Goal: Book appointment/travel/reservation

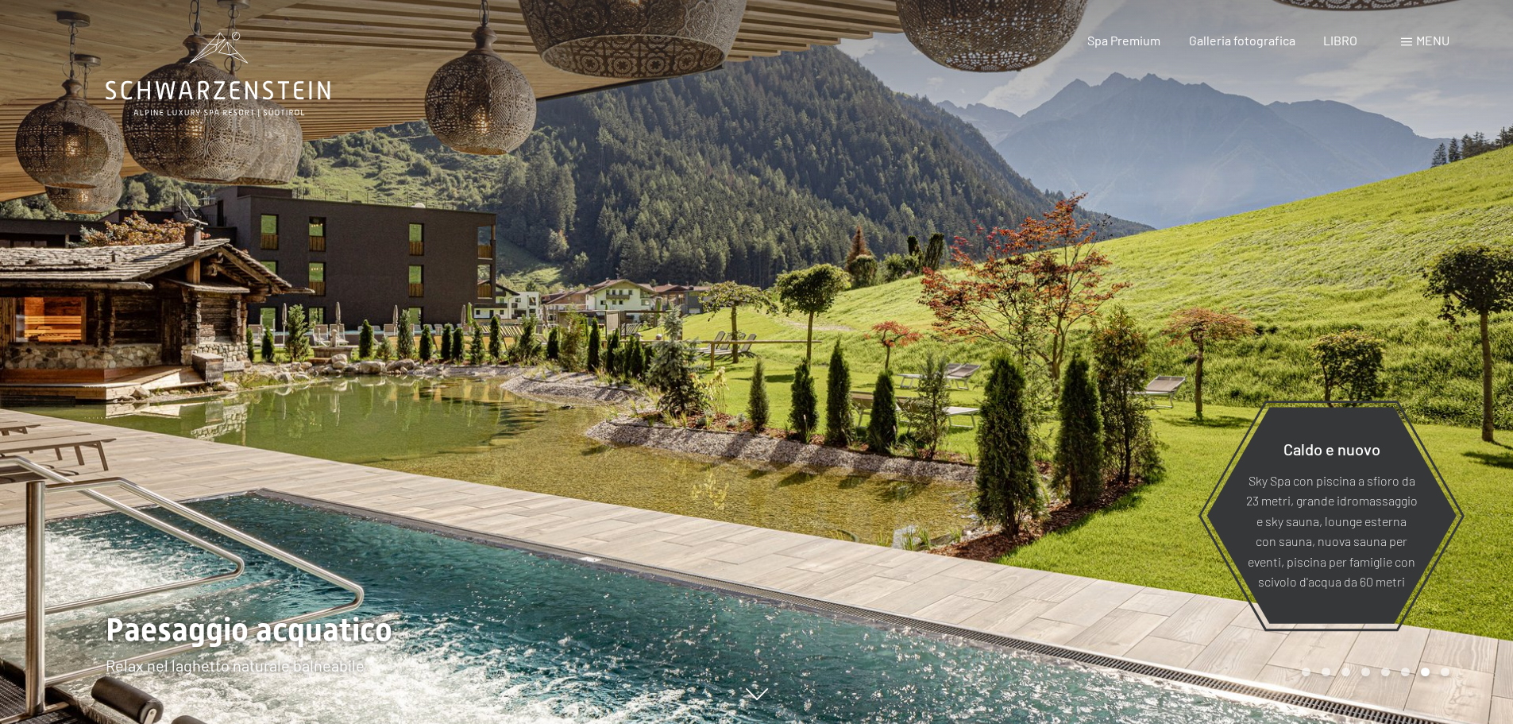
click at [1423, 38] on font "menu" at bounding box center [1432, 40] width 33 height 15
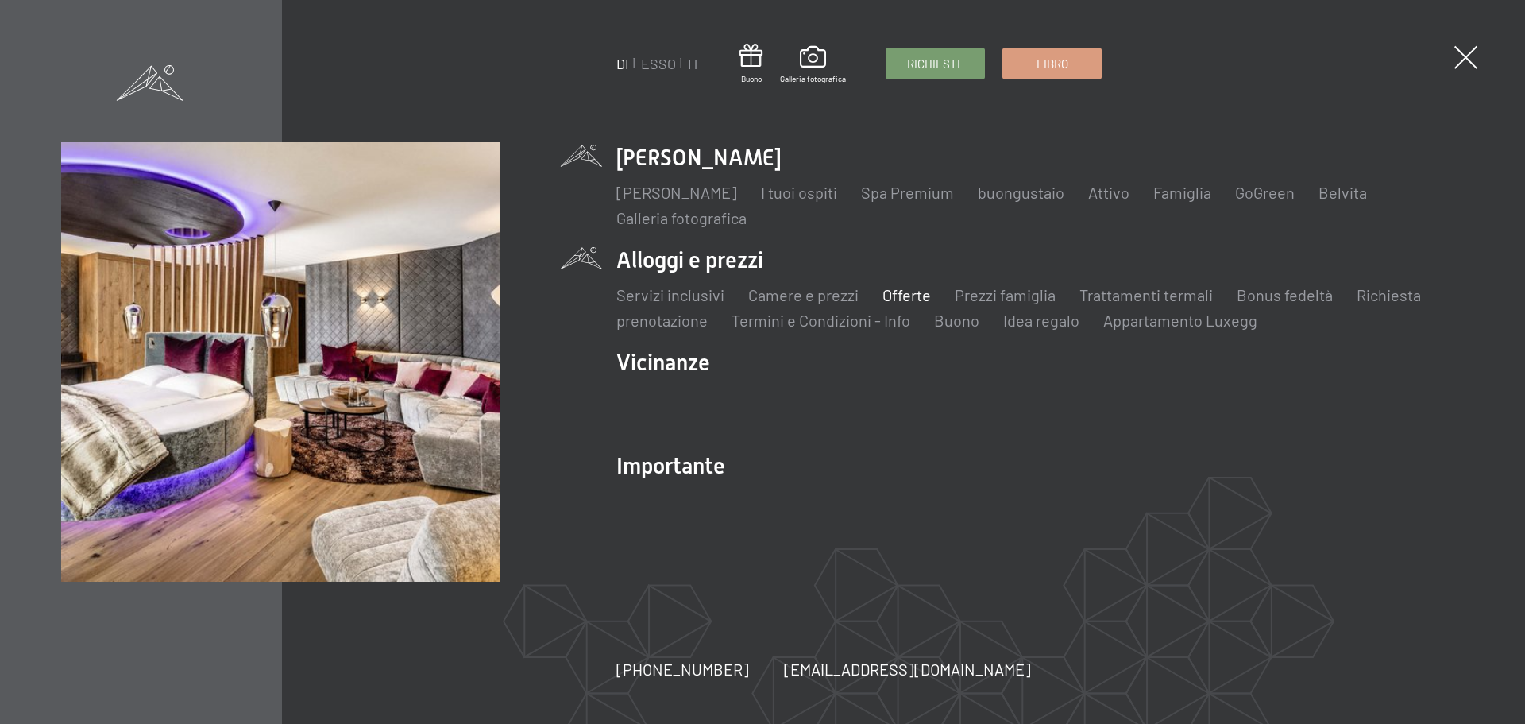
click at [902, 295] on font "Offerte" at bounding box center [906, 294] width 48 height 19
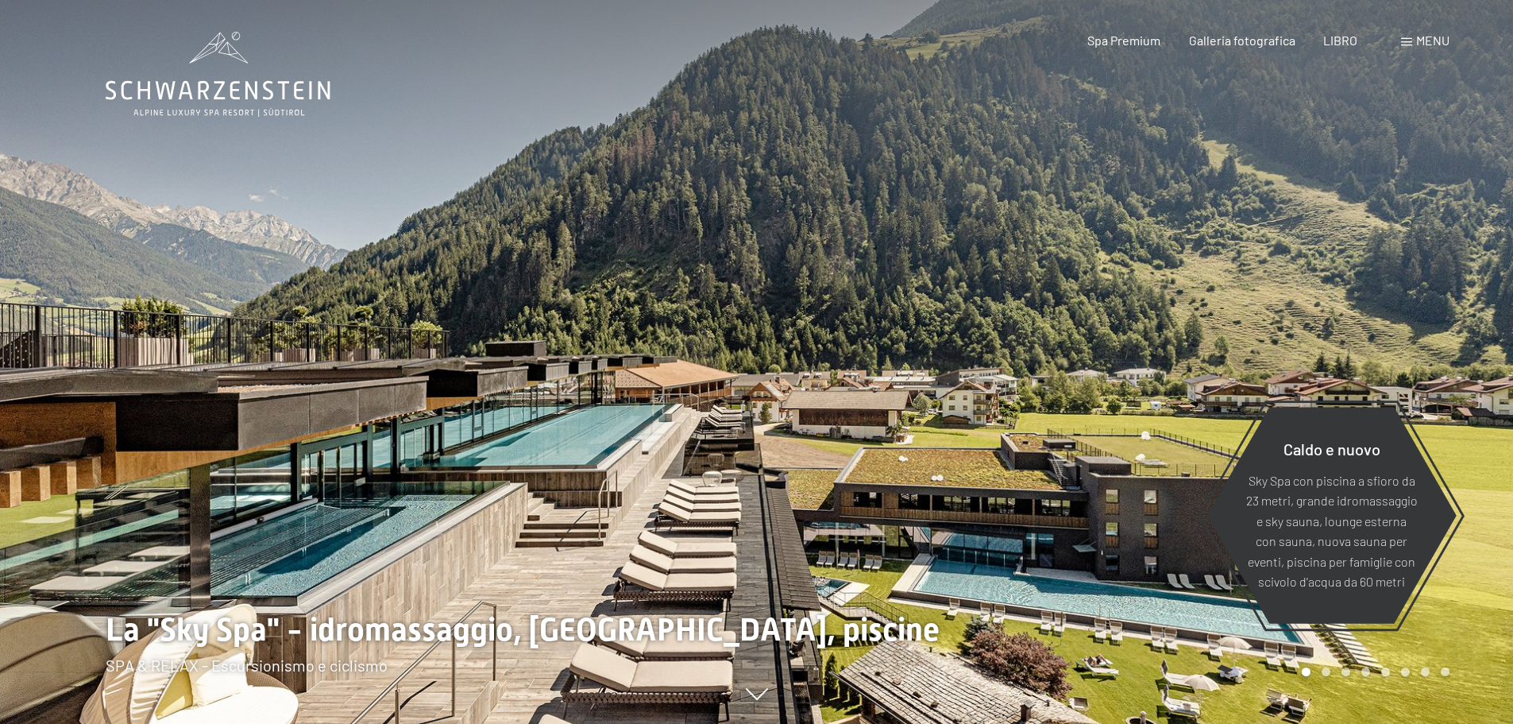
click at [1404, 37] on div "menu" at bounding box center [1425, 40] width 48 height 17
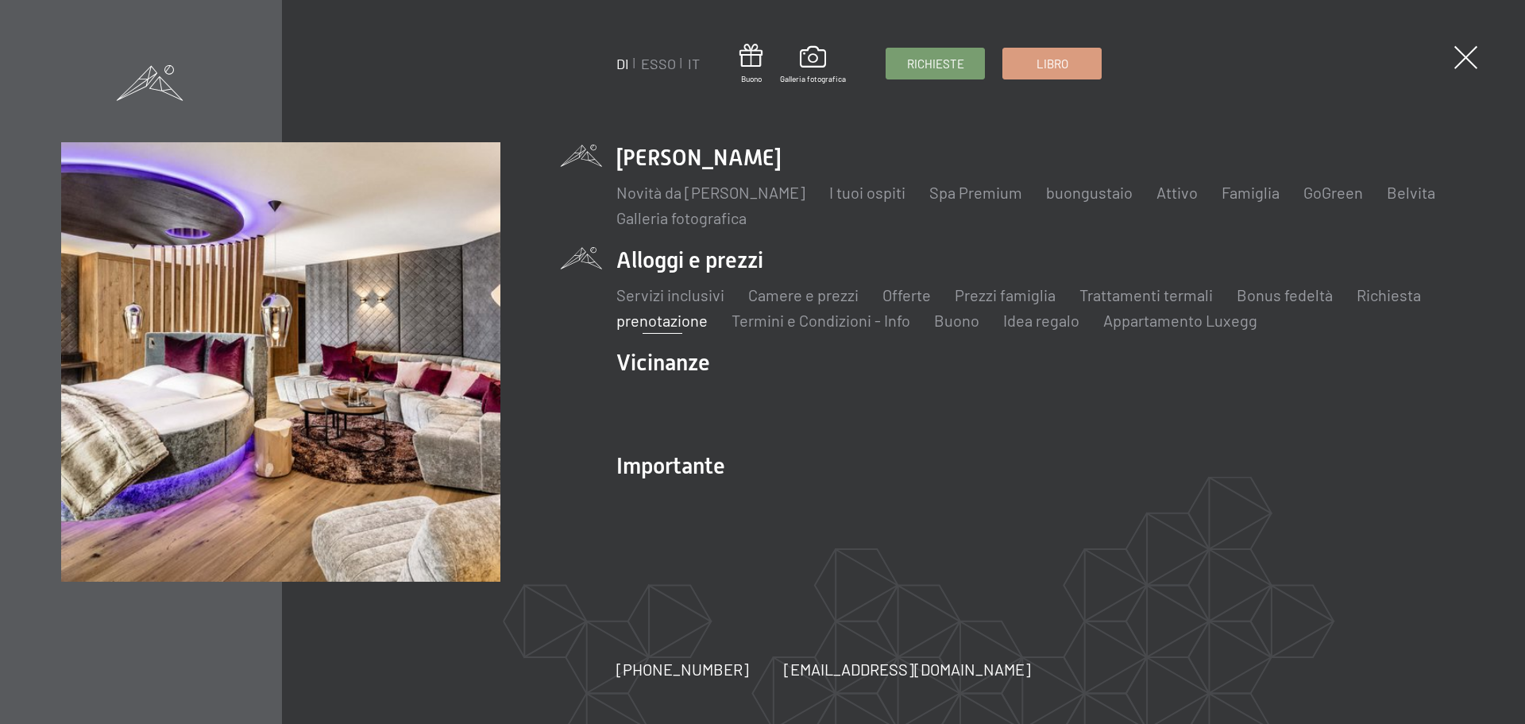
click at [656, 322] on font "prenotazione" at bounding box center [661, 320] width 91 height 19
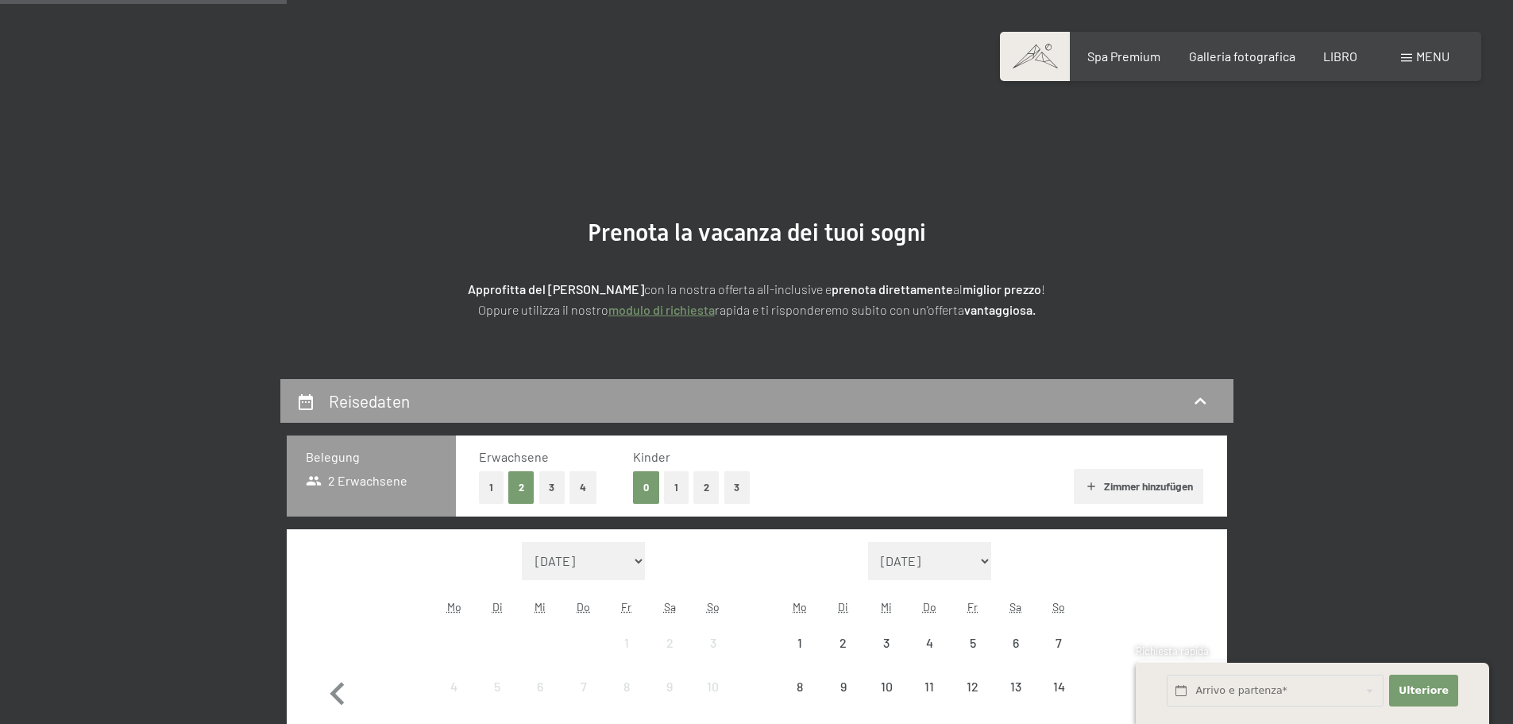
scroll to position [318, 0]
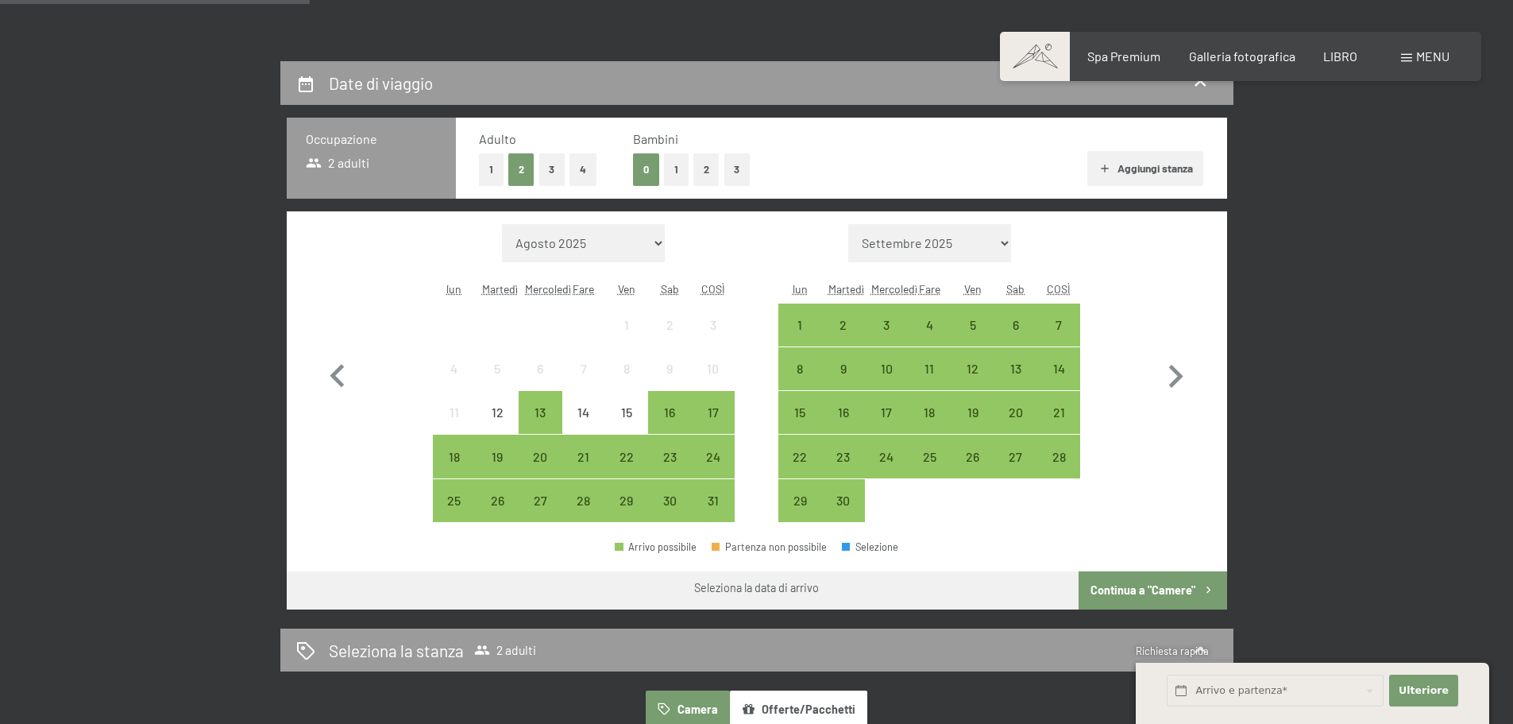
click at [622, 405] on font "Consenso al marketing*" at bounding box center [670, 407] width 133 height 13
click at [597, 405] on input "Consenso al marketing*" at bounding box center [589, 408] width 16 height 16
click at [630, 414] on font "Consenso al marketing*" at bounding box center [670, 407] width 133 height 13
click at [597, 415] on input "Consenso al marketing*" at bounding box center [589, 408] width 16 height 16
checkbox input "false"
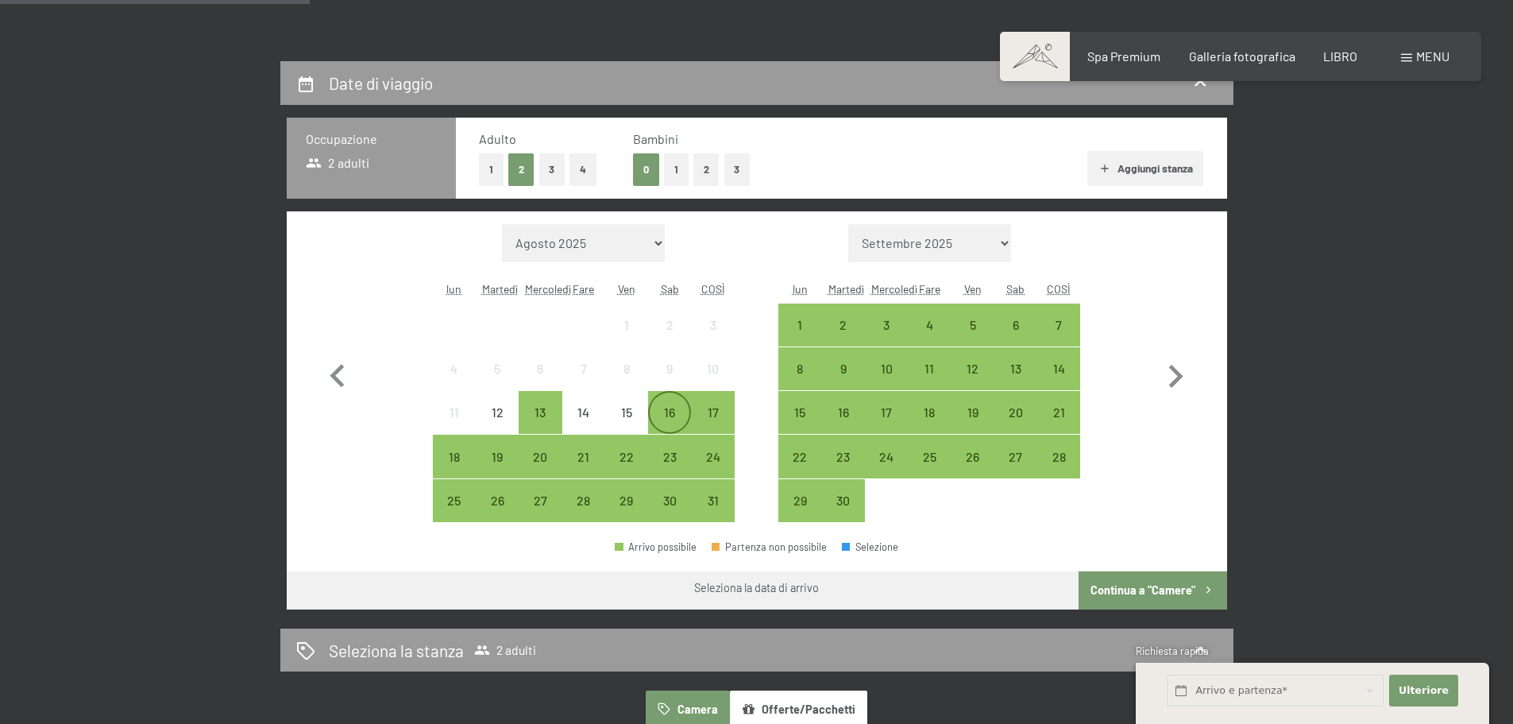
click at [663, 419] on div "16" at bounding box center [670, 426] width 40 height 40
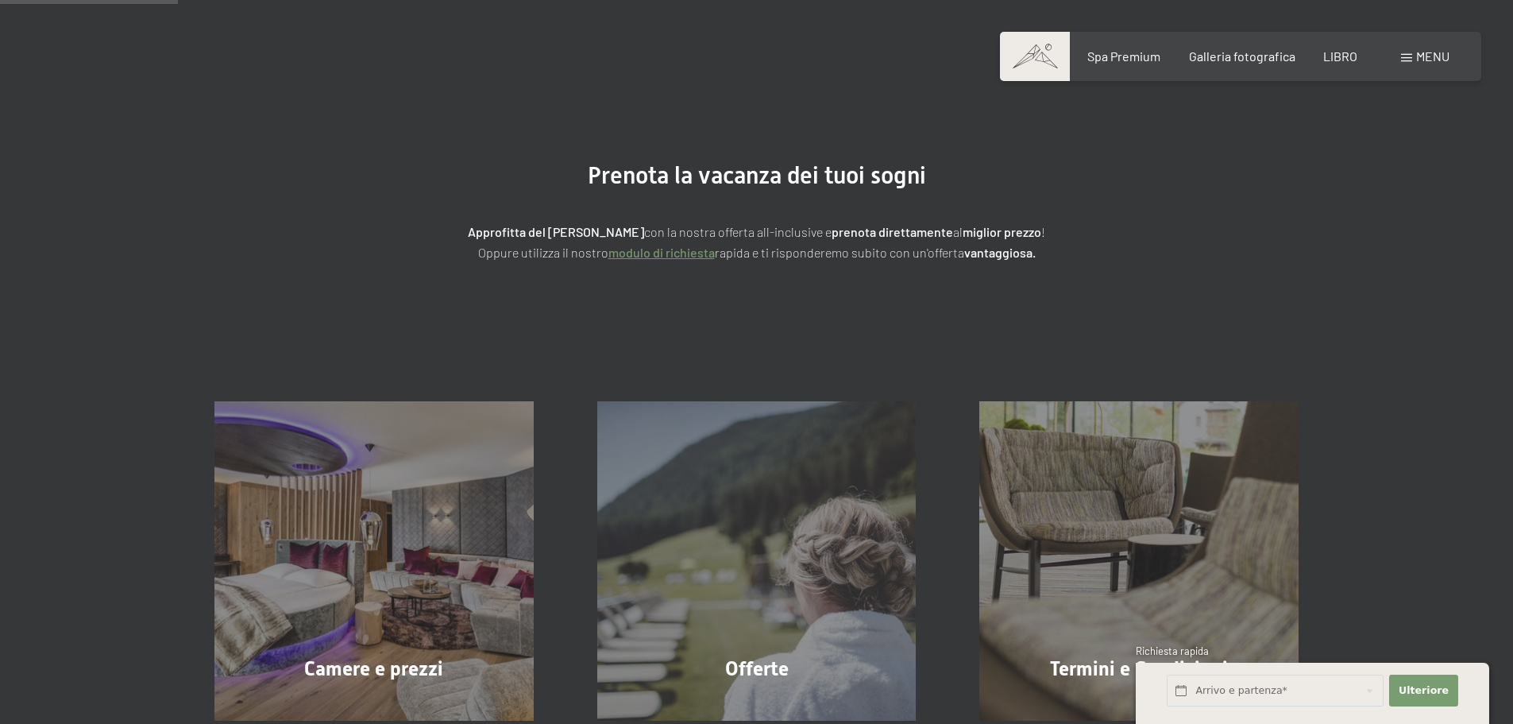
scroll to position [0, 0]
